Goal: Subscribe to service/newsletter

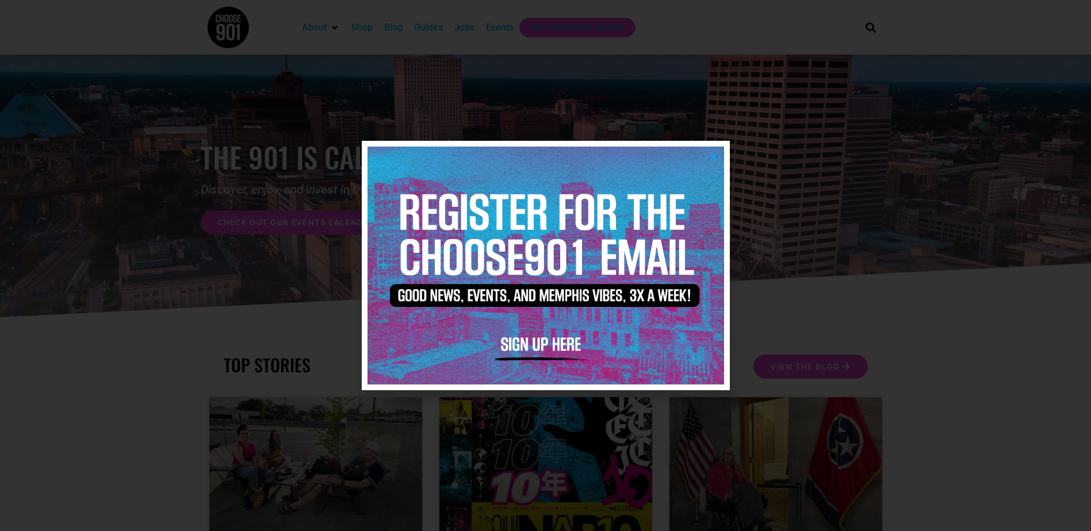
click at [526, 341] on img at bounding box center [546, 266] width 357 height 238
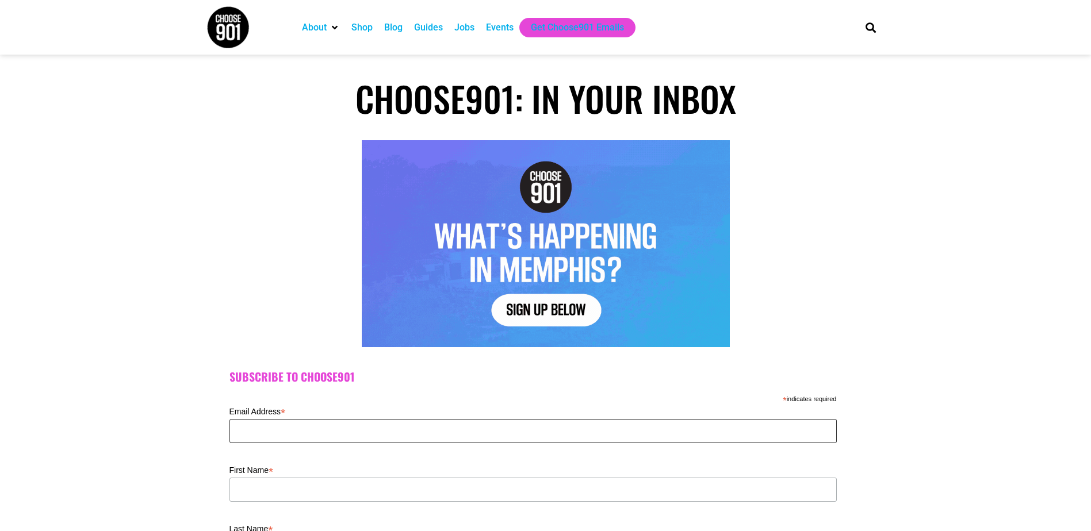
click at [369, 431] on input "Email Address *" at bounding box center [532, 431] width 607 height 24
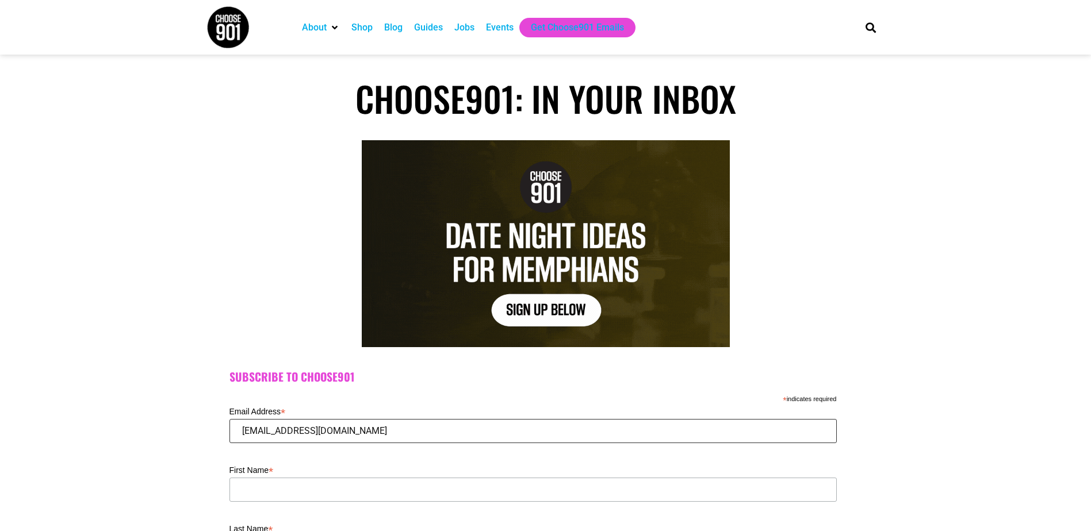
type input "[EMAIL_ADDRESS][DOMAIN_NAME]"
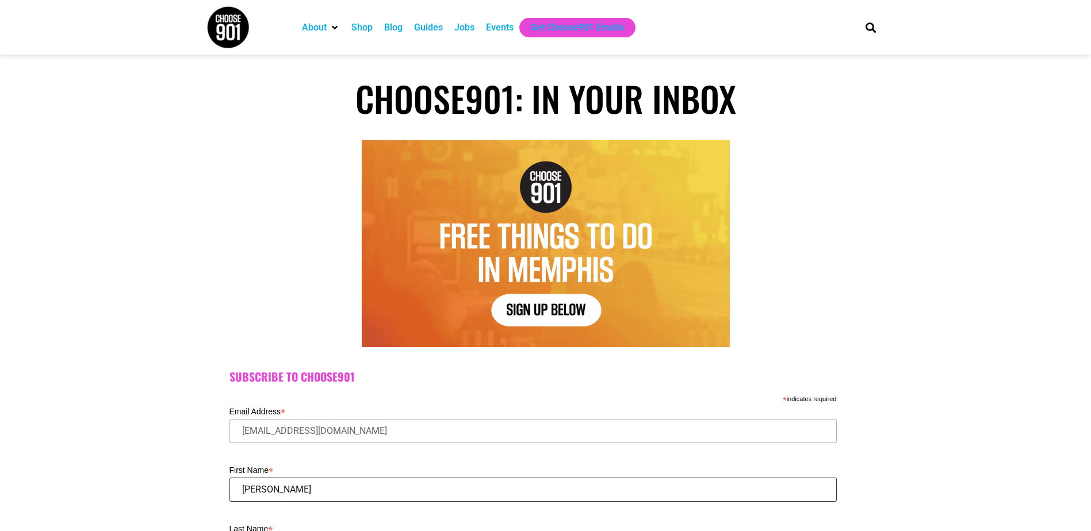
type input "[PERSON_NAME]"
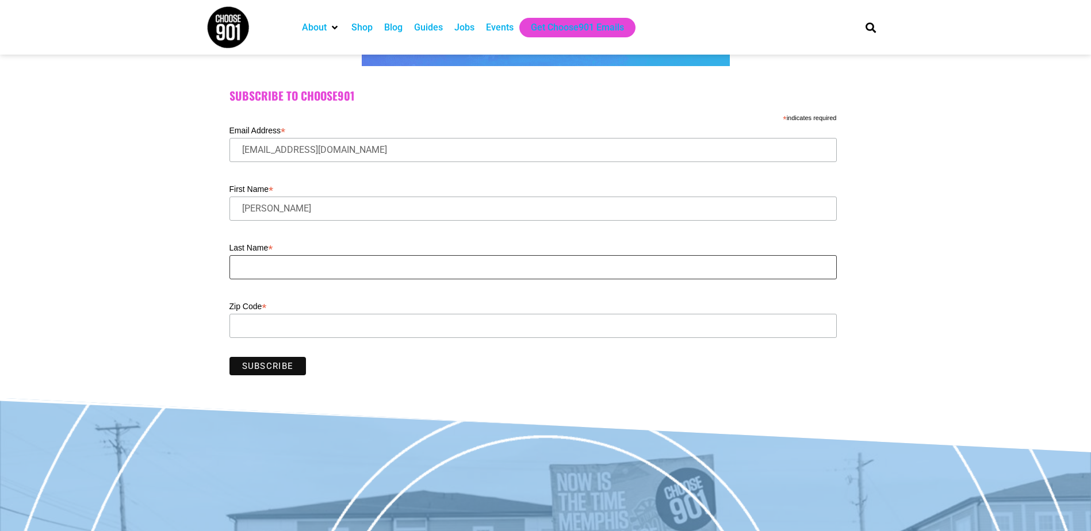
scroll to position [283, 0]
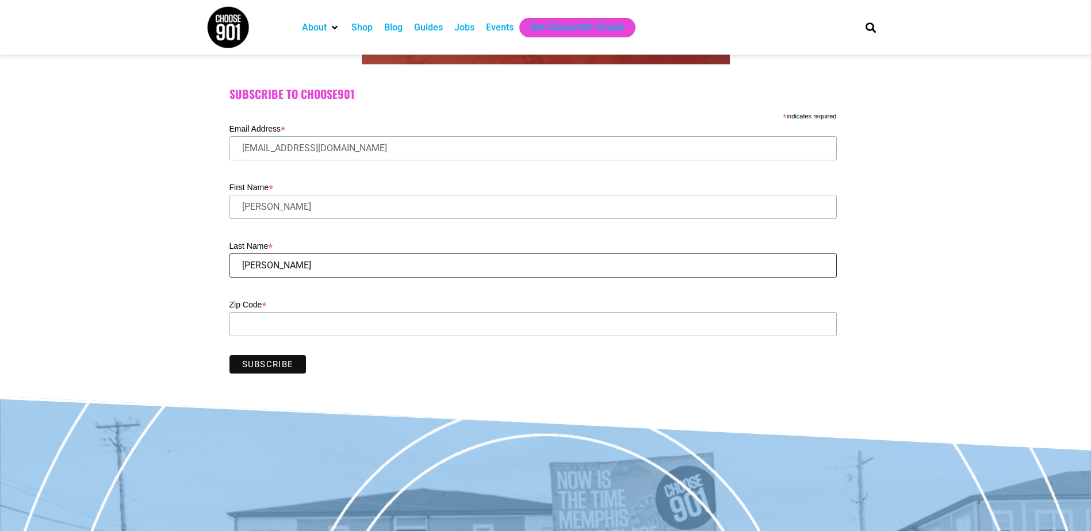
type input "[PERSON_NAME]"
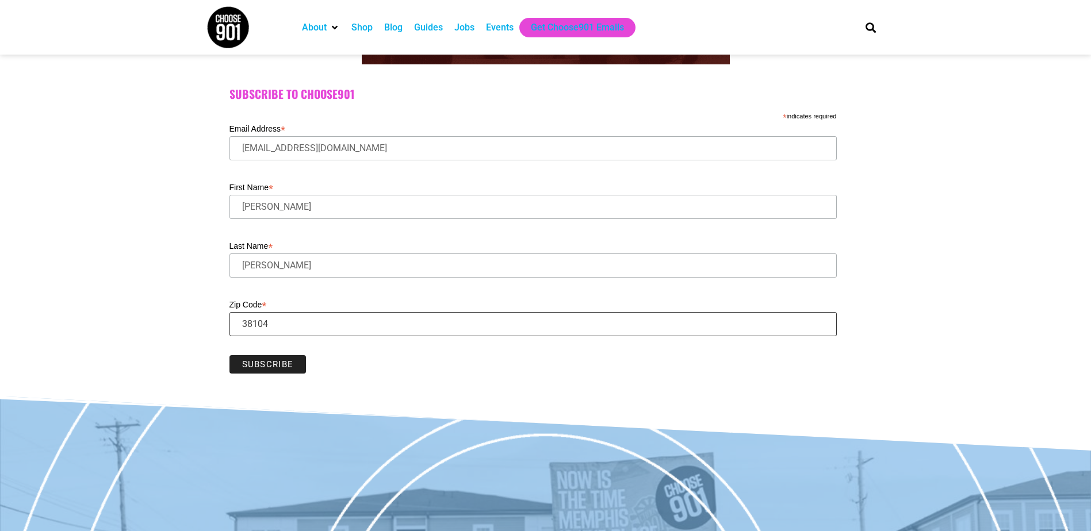
type input "38104"
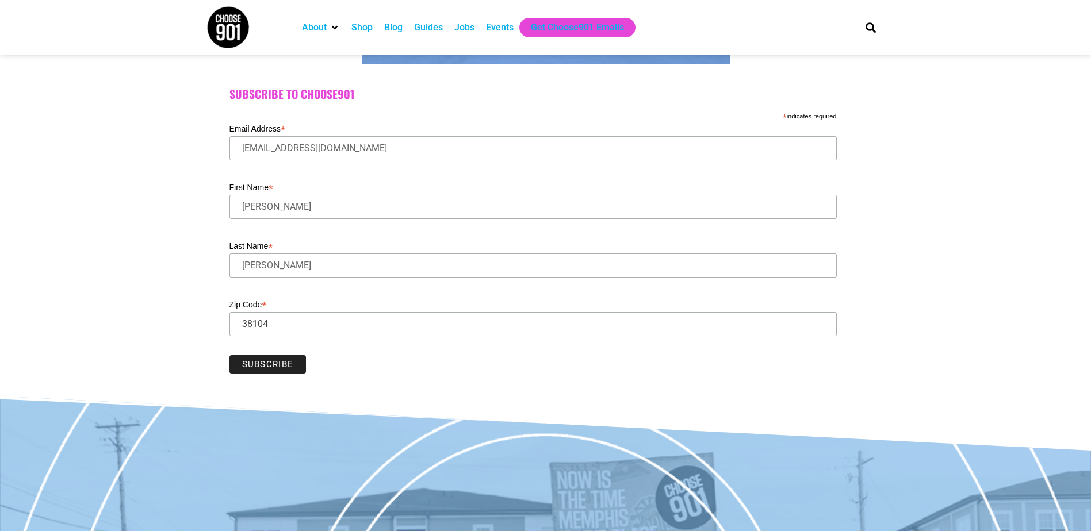
click at [246, 357] on input "Subscribe" at bounding box center [267, 364] width 77 height 18
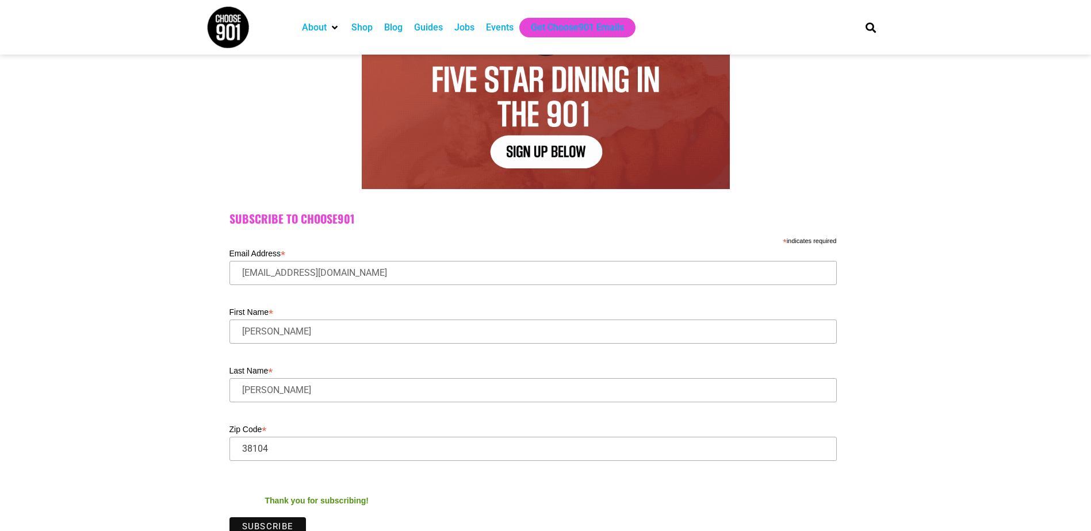
scroll to position [0, 0]
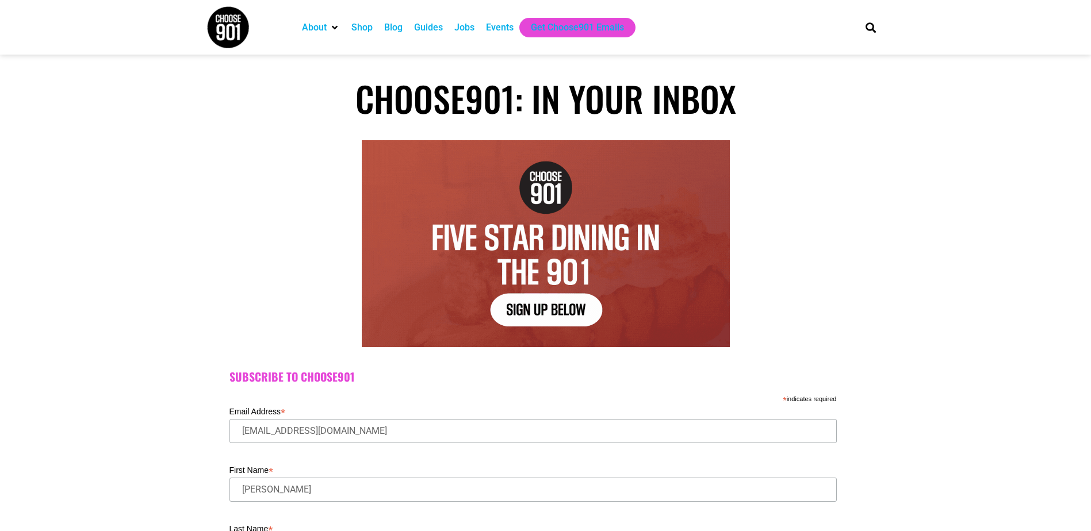
drag, startPoint x: 499, startPoint y: 28, endPoint x: 504, endPoint y: 32, distance: 6.6
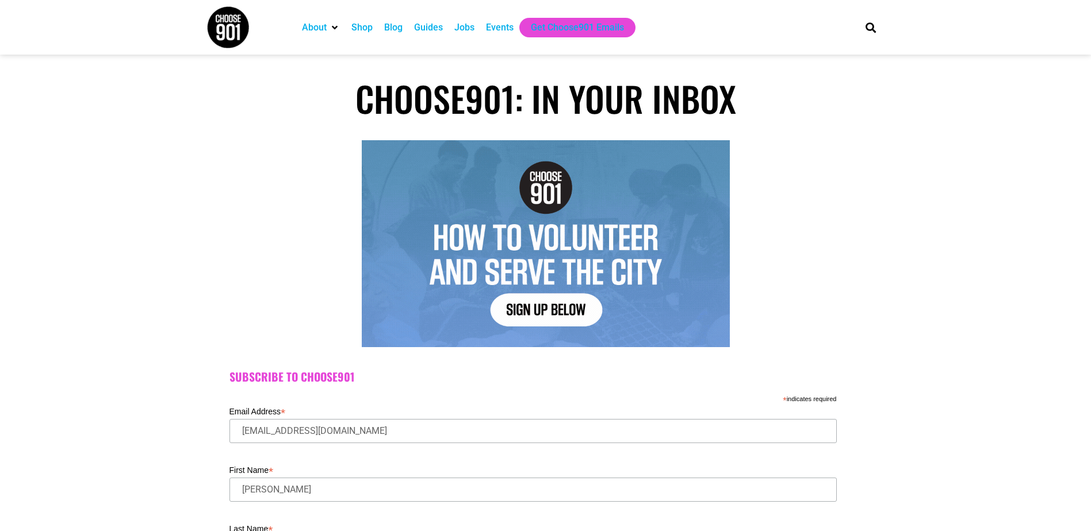
click at [499, 28] on div "Events" at bounding box center [500, 28] width 28 height 14
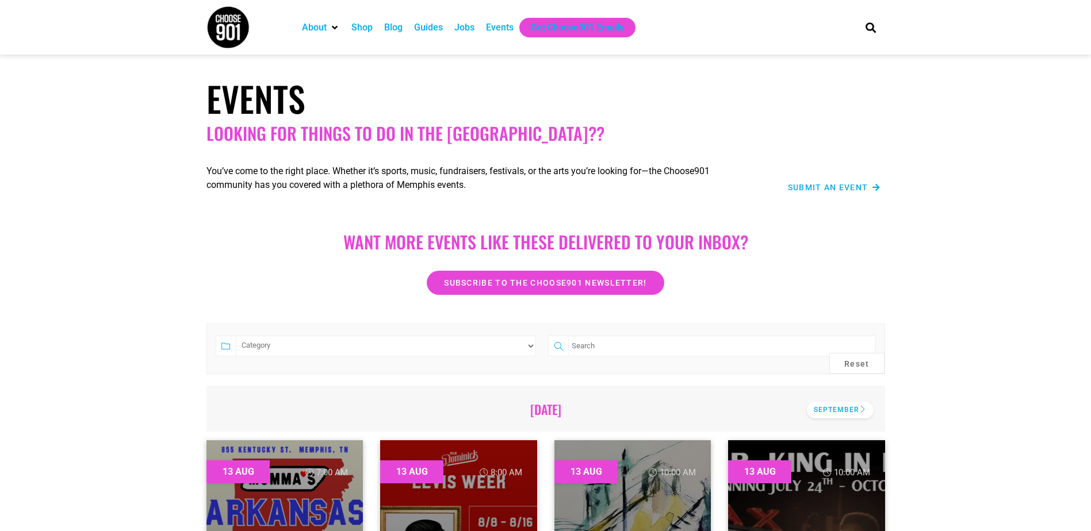
click at [846, 405] on div "September" at bounding box center [840, 410] width 67 height 17
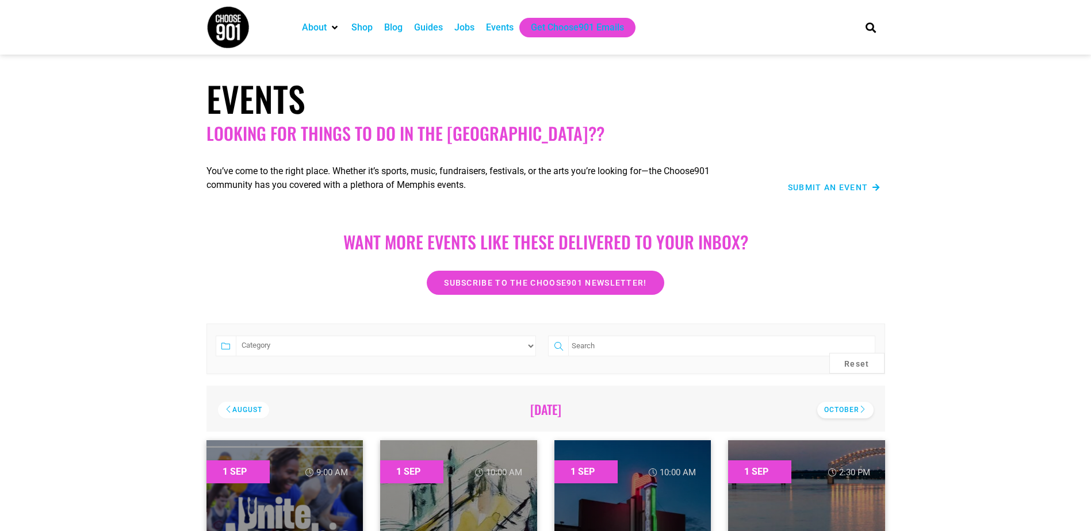
click at [845, 407] on div "October" at bounding box center [845, 410] width 56 height 17
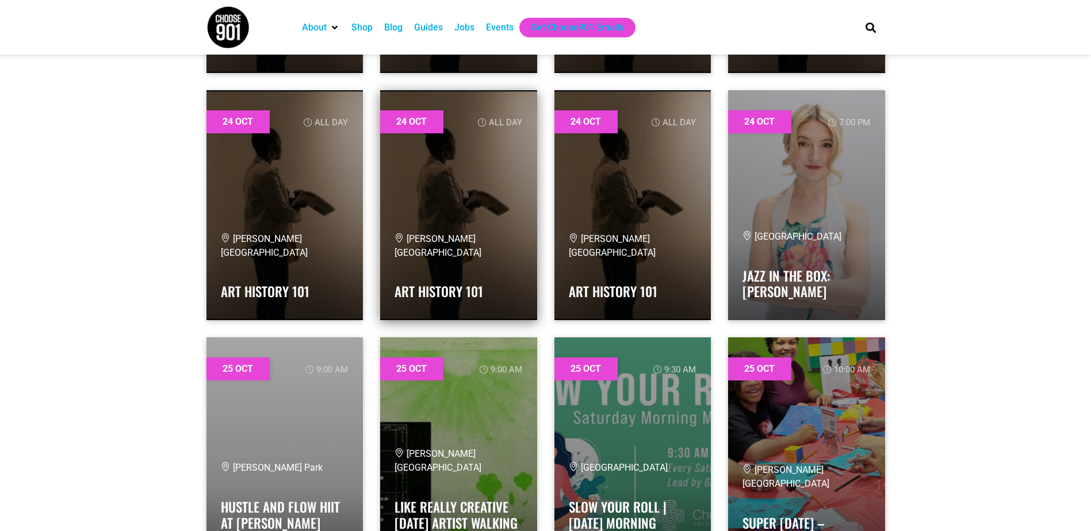
scroll to position [20878, 0]
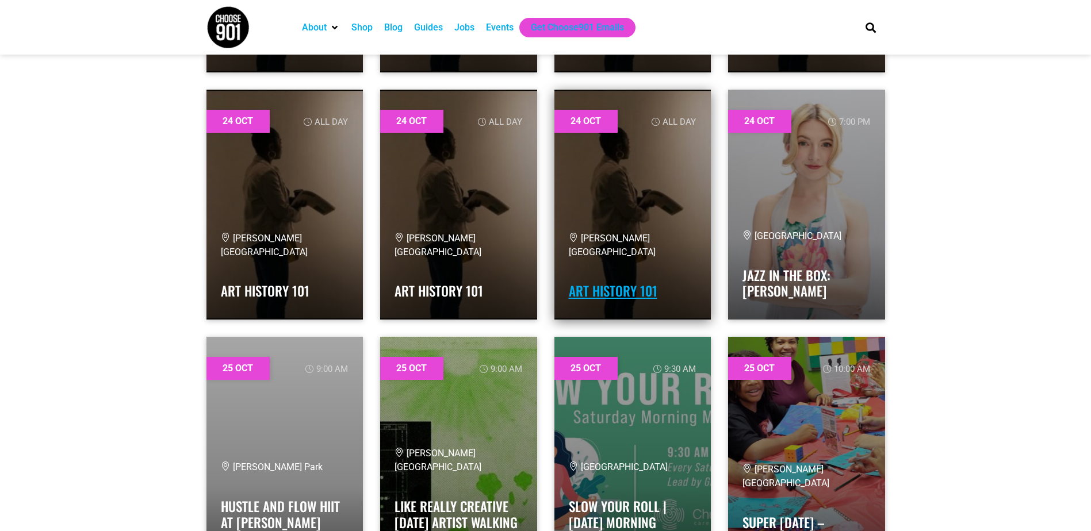
click at [621, 292] on link "Art History 101" at bounding box center [613, 291] width 89 height 20
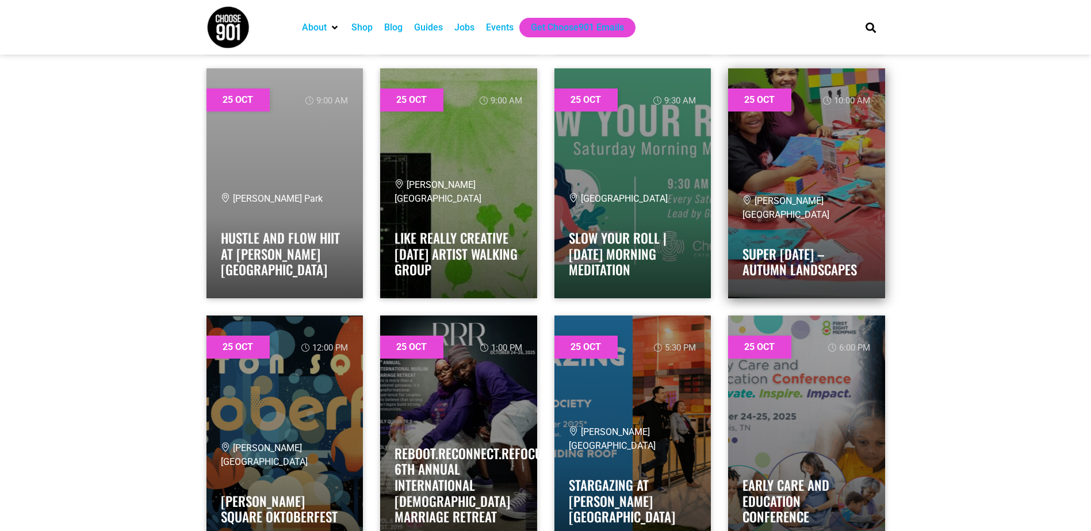
scroll to position [21165, 0]
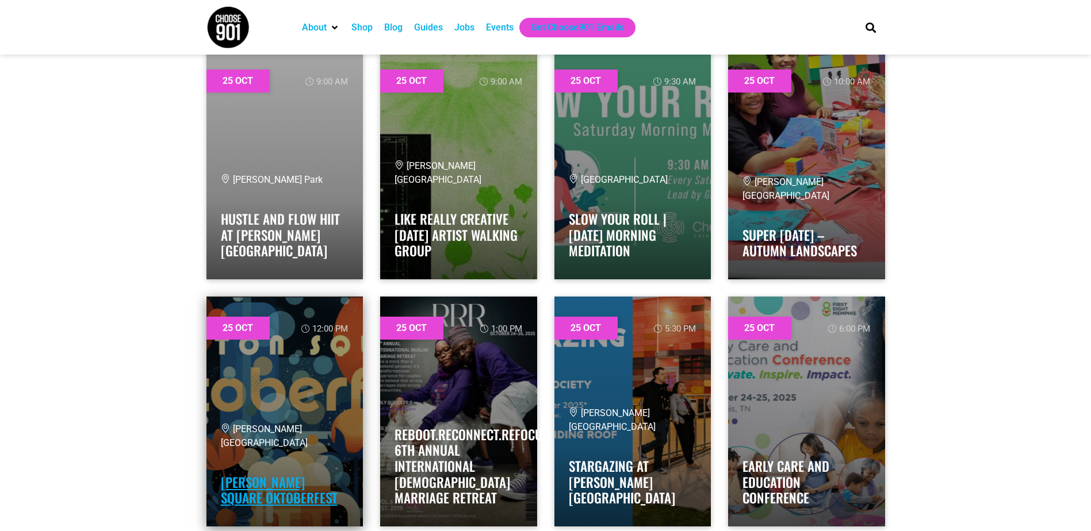
click at [280, 492] on link "Overton Square Oktoberfest" at bounding box center [279, 491] width 117 height 36
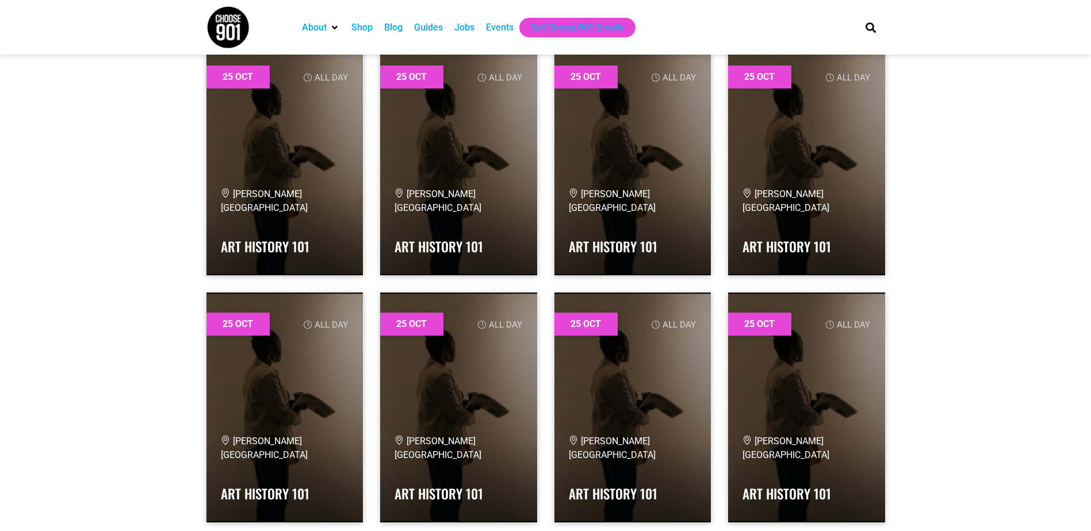
scroll to position [21280, 0]
